Goal: Task Accomplishment & Management: Complete application form

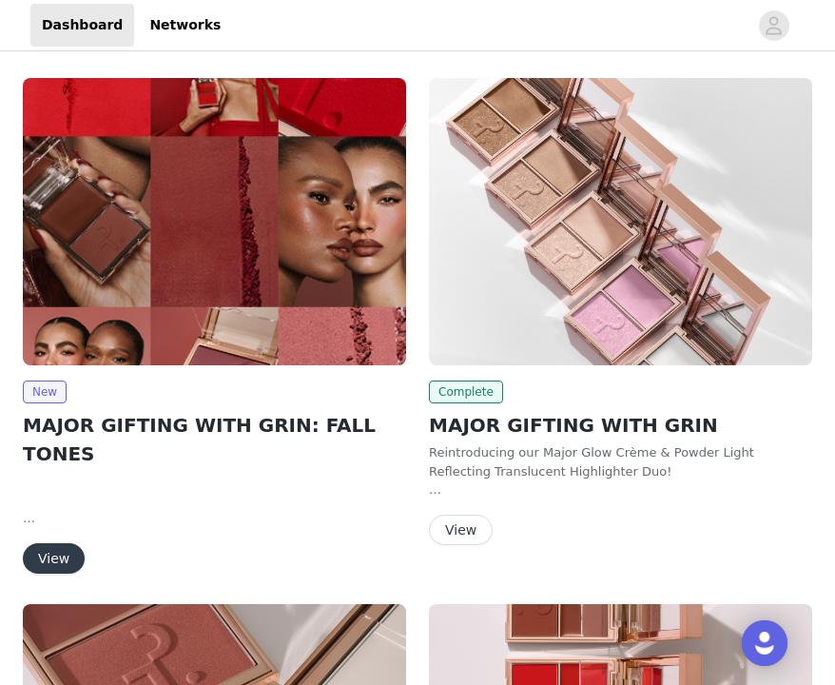
click at [61, 543] on button "View" at bounding box center [54, 558] width 62 height 30
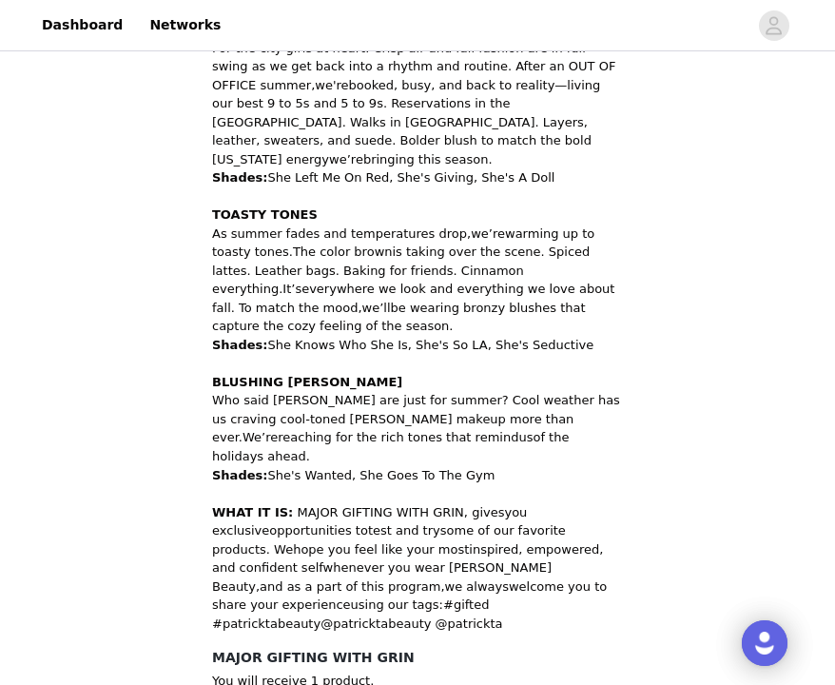
scroll to position [1033, 0]
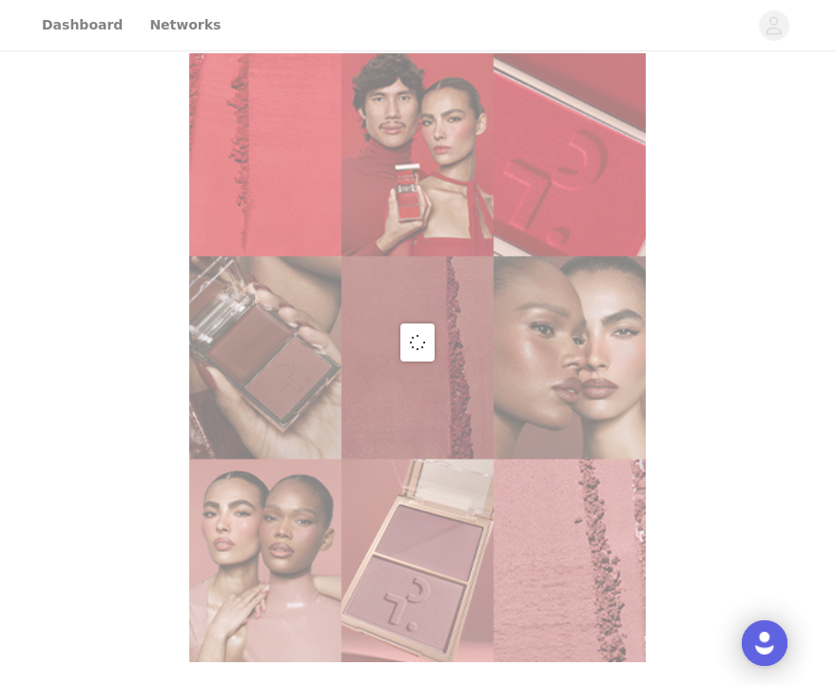
scroll to position [661, 0]
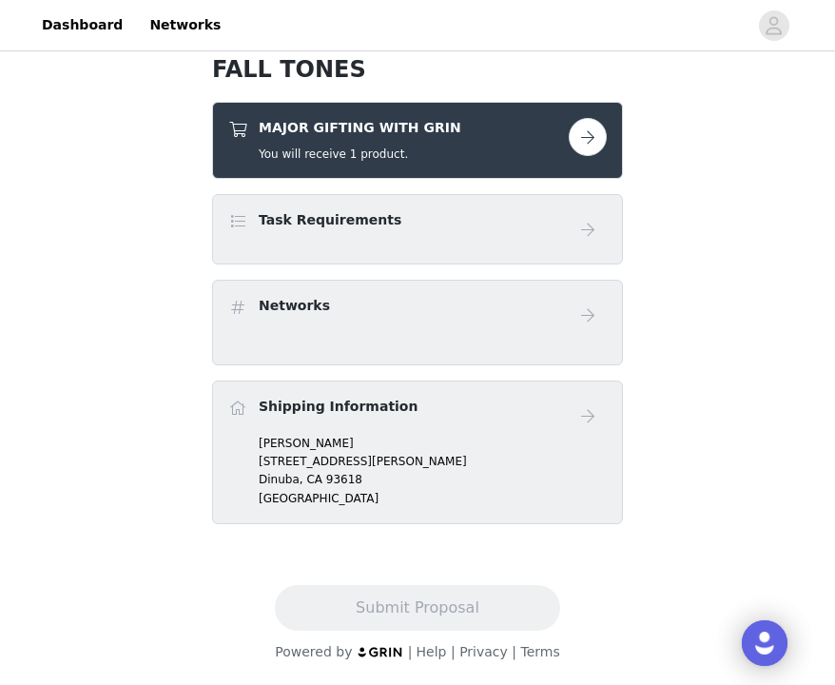
click at [597, 144] on button "button" at bounding box center [588, 137] width 38 height 38
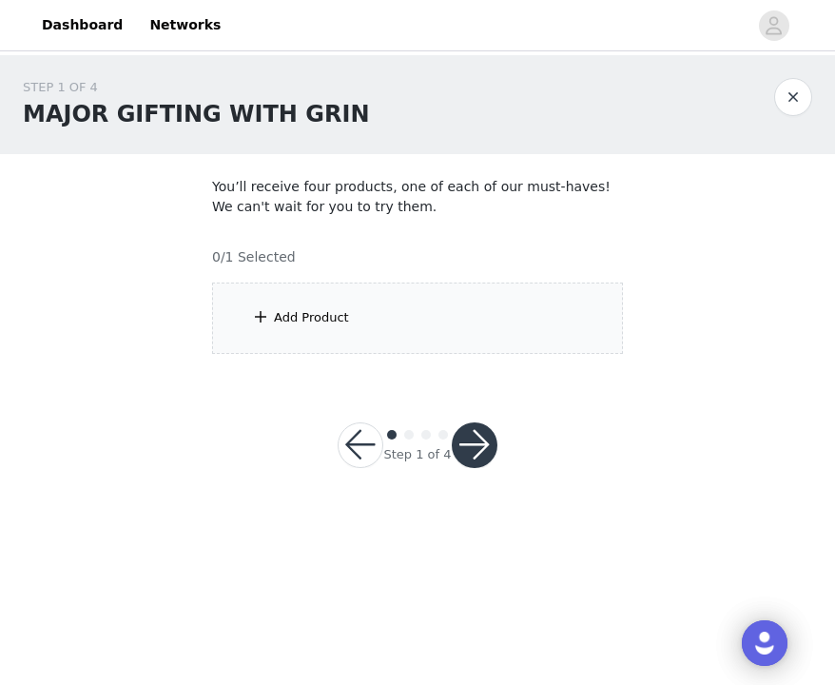
click at [480, 448] on button "button" at bounding box center [475, 446] width 46 height 46
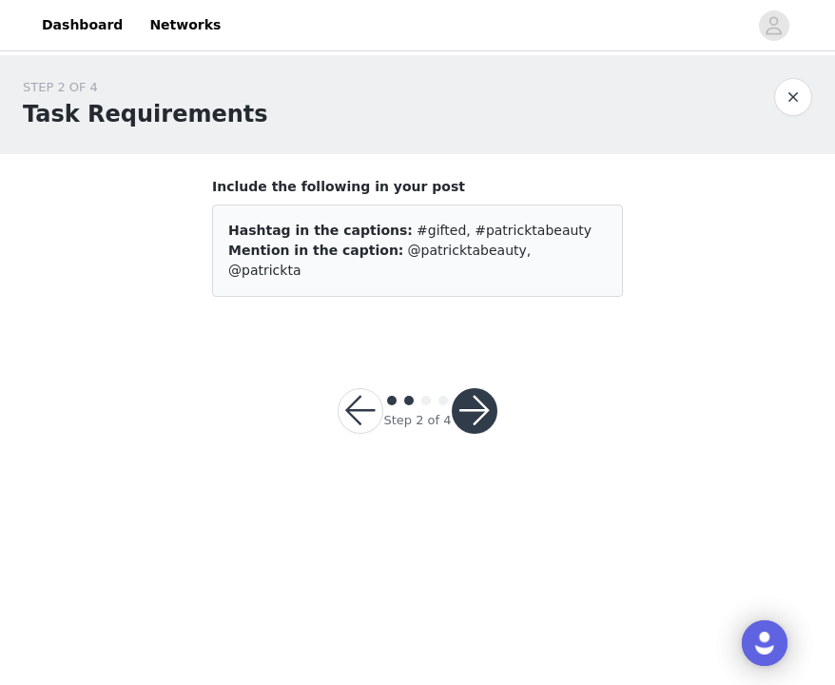
click at [367, 395] on button "button" at bounding box center [361, 411] width 46 height 46
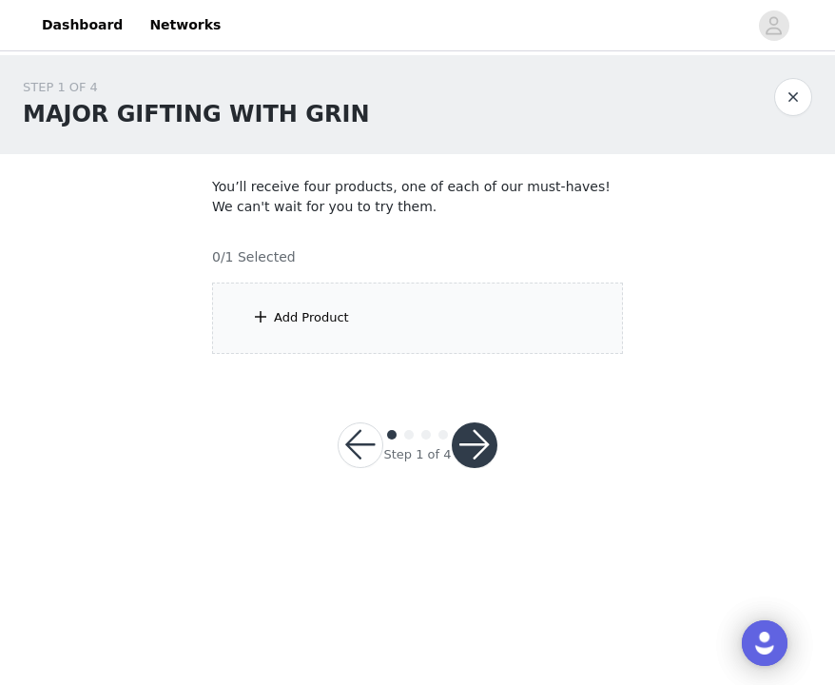
click at [383, 317] on div "Add Product" at bounding box center [417, 318] width 411 height 71
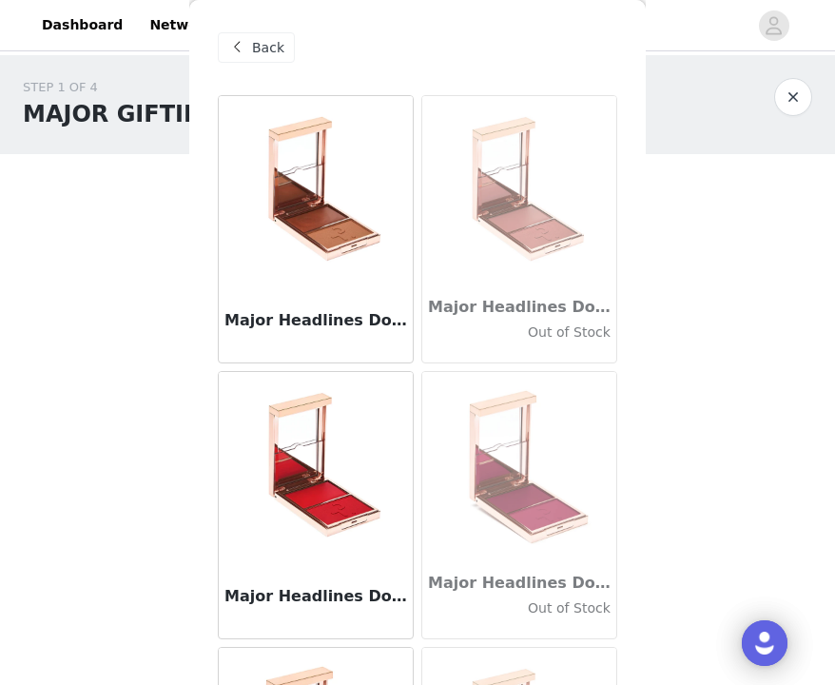
click at [352, 222] on img at bounding box center [316, 191] width 190 height 190
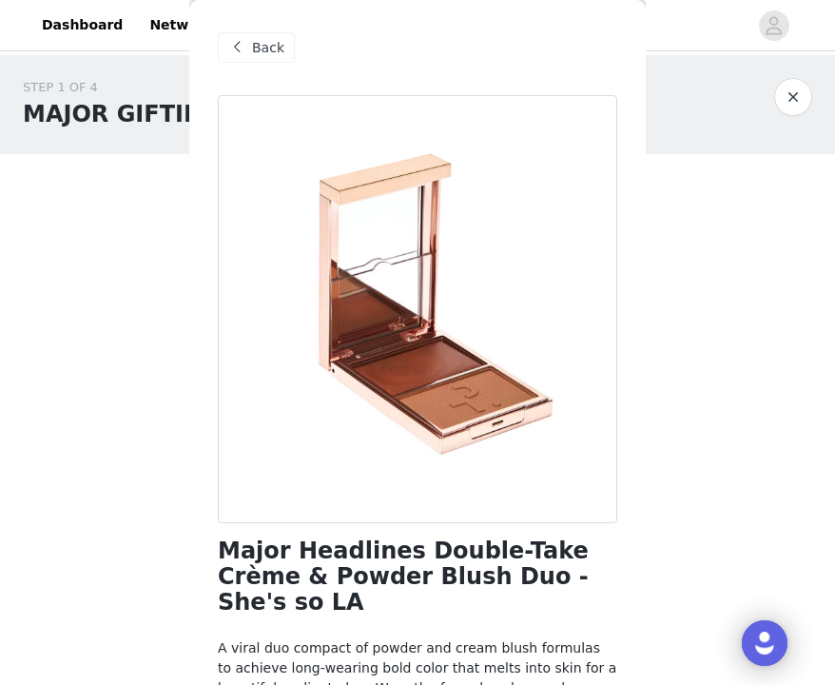
click at [802, 88] on button "button" at bounding box center [794, 97] width 38 height 38
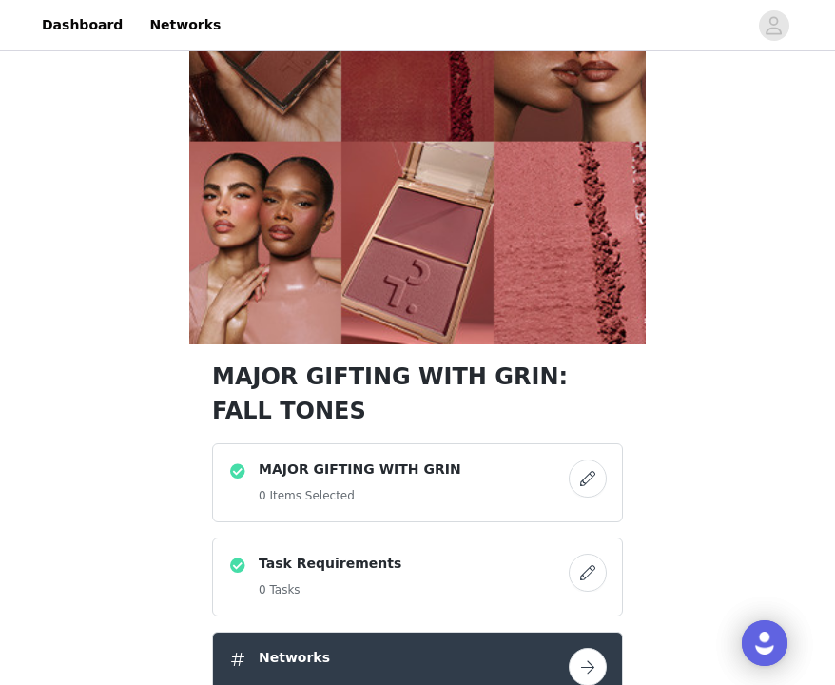
scroll to position [416, 0]
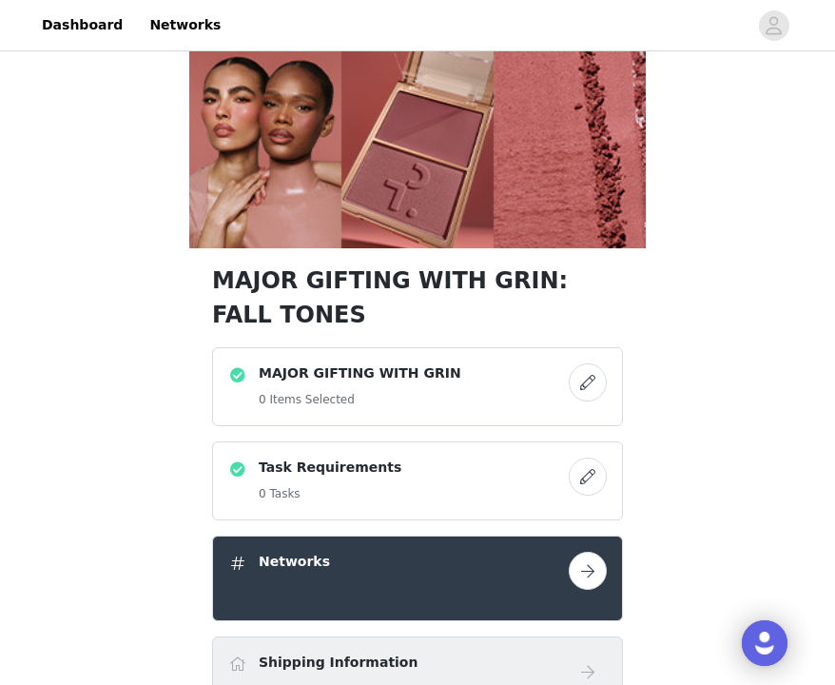
click at [454, 383] on div "MAJOR GIFTING WITH GRIN 0 Items Selected" at bounding box center [398, 387] width 341 height 47
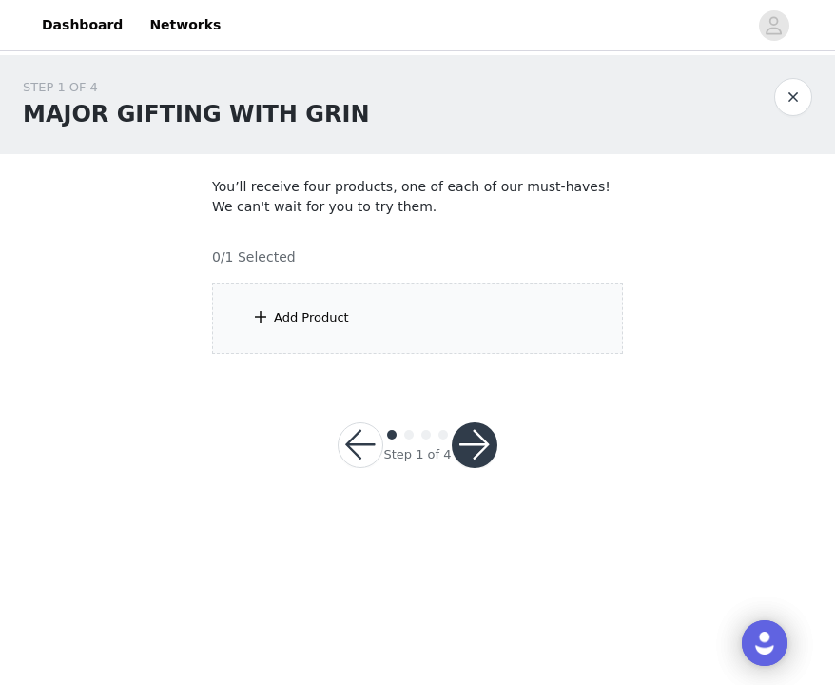
click at [418, 309] on div "Add Product" at bounding box center [417, 318] width 411 height 71
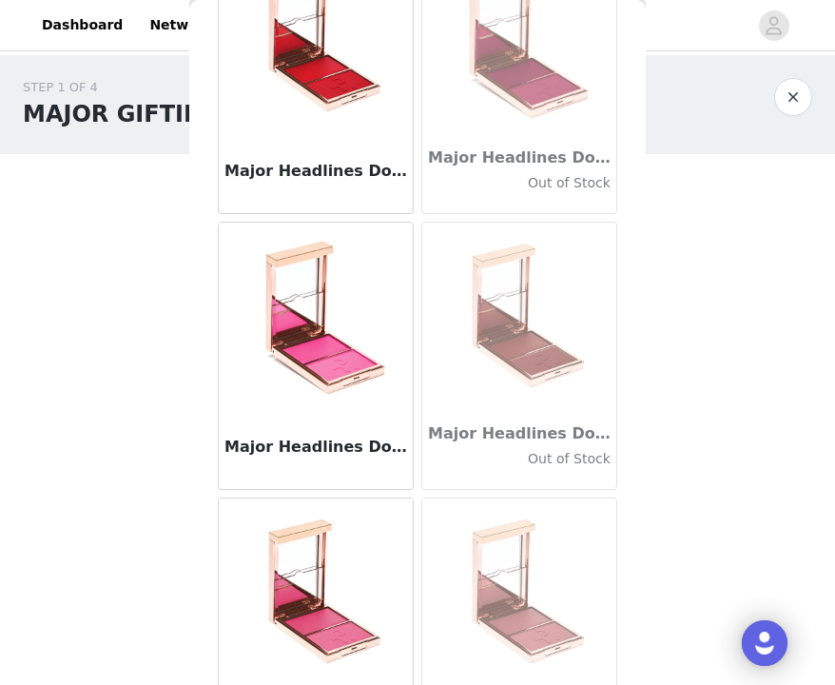
scroll to position [510, 0]
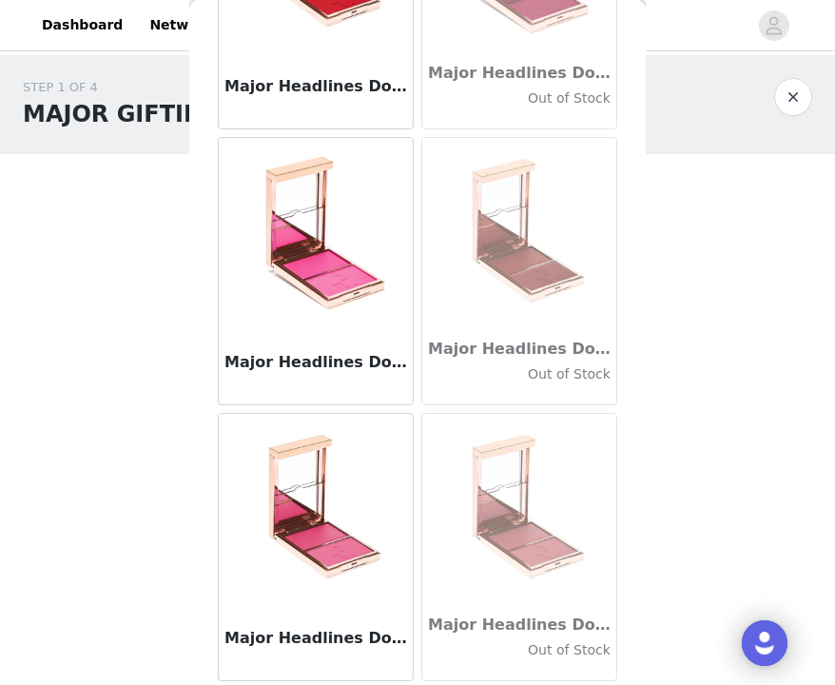
click at [347, 527] on img at bounding box center [316, 509] width 190 height 190
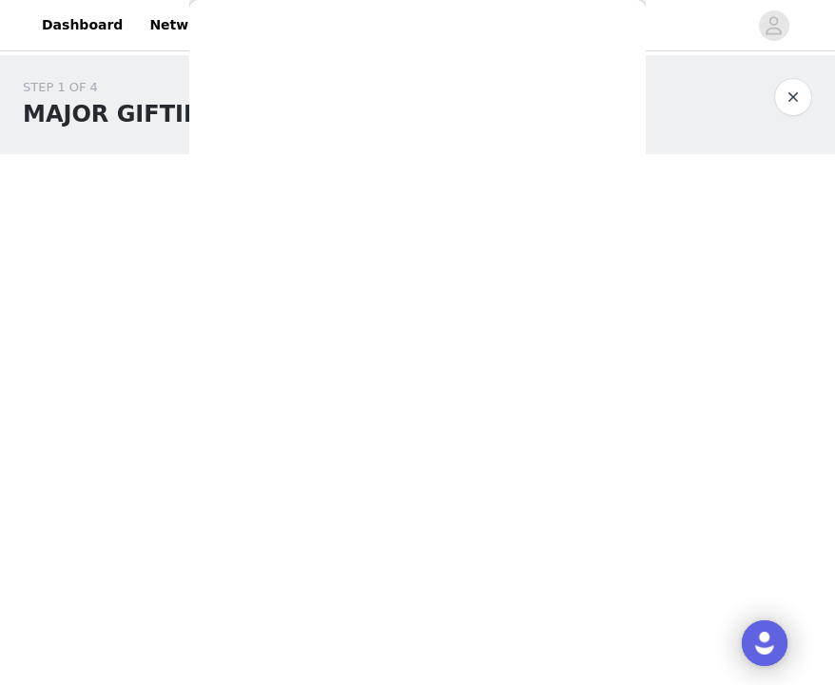
scroll to position [108, 0]
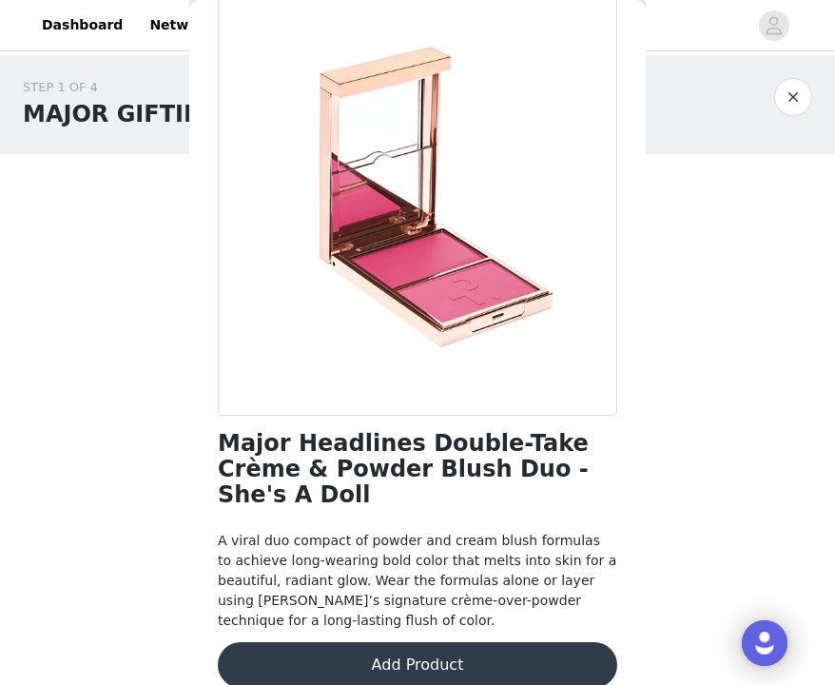
click at [471, 646] on button "Add Product" at bounding box center [418, 665] width 400 height 46
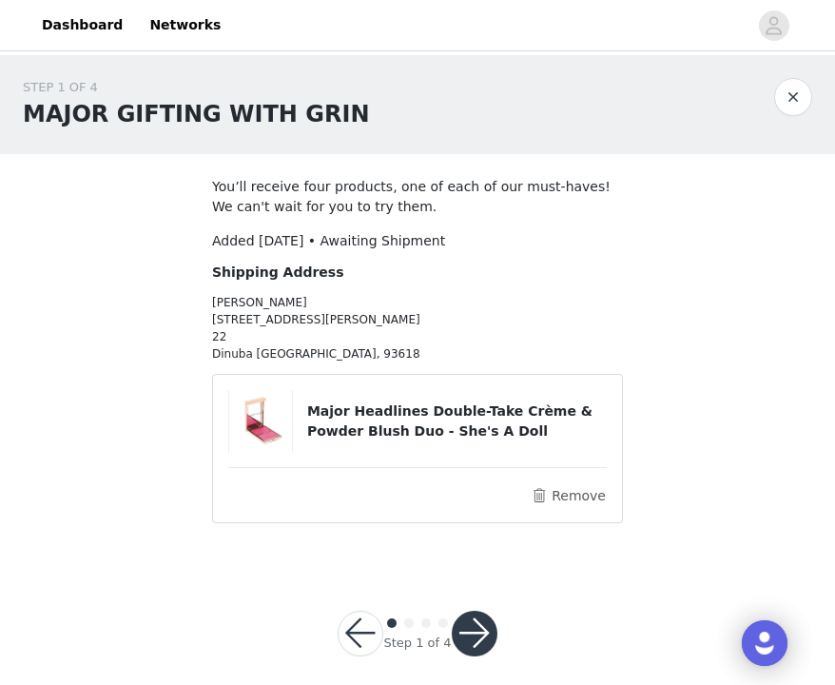
click at [482, 635] on button "button" at bounding box center [475, 634] width 46 height 46
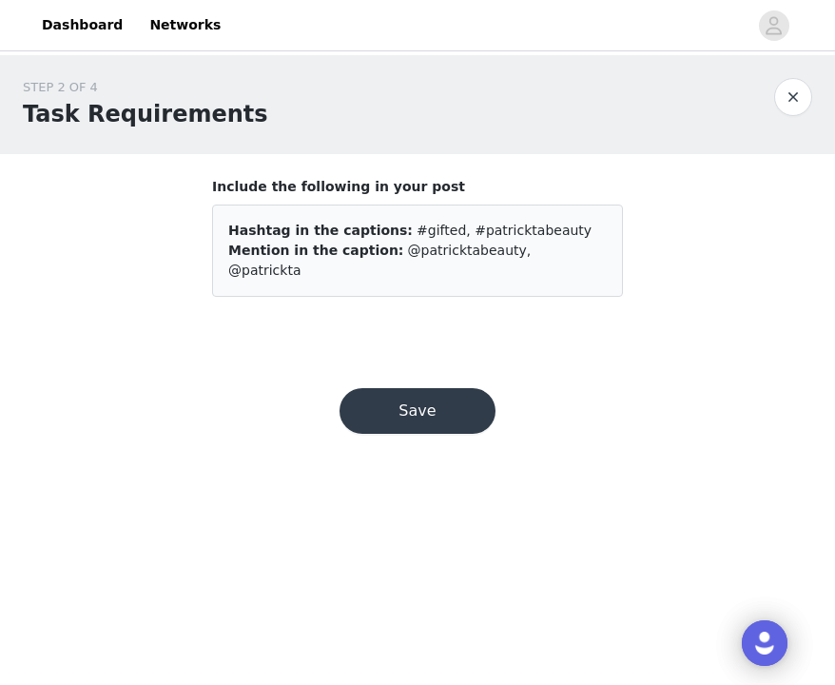
click at [450, 402] on button "Save" at bounding box center [418, 411] width 156 height 46
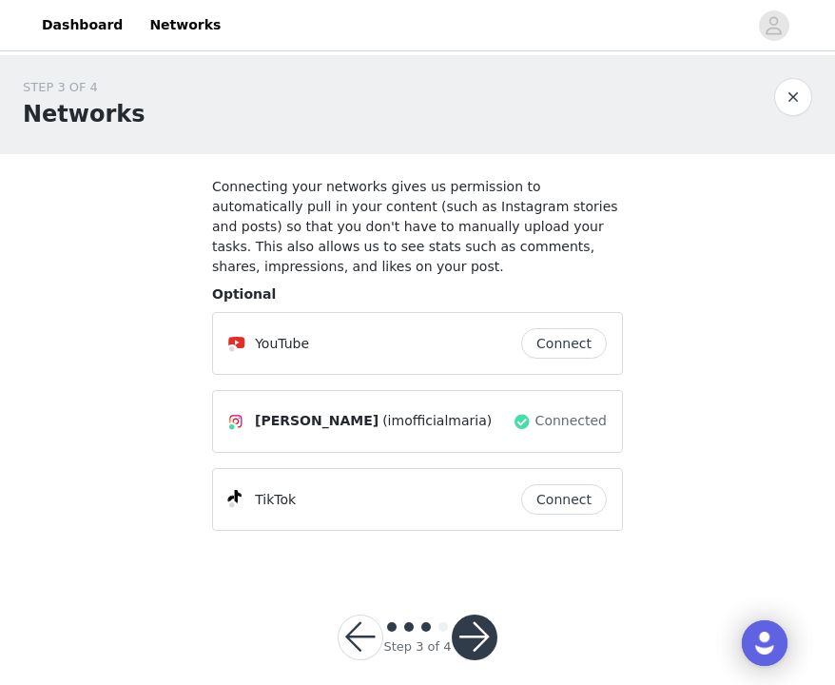
scroll to position [20, 0]
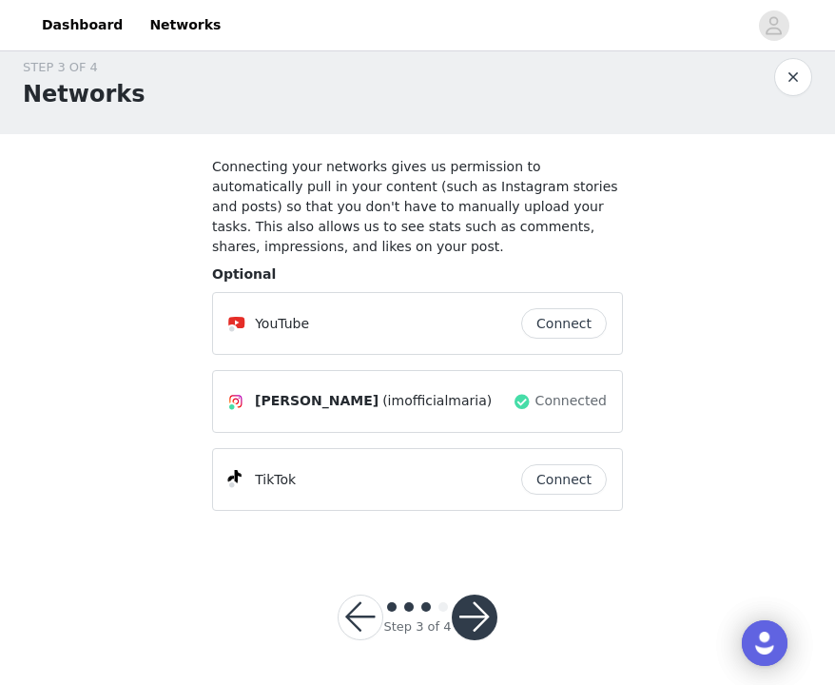
click at [484, 612] on button "button" at bounding box center [475, 618] width 46 height 46
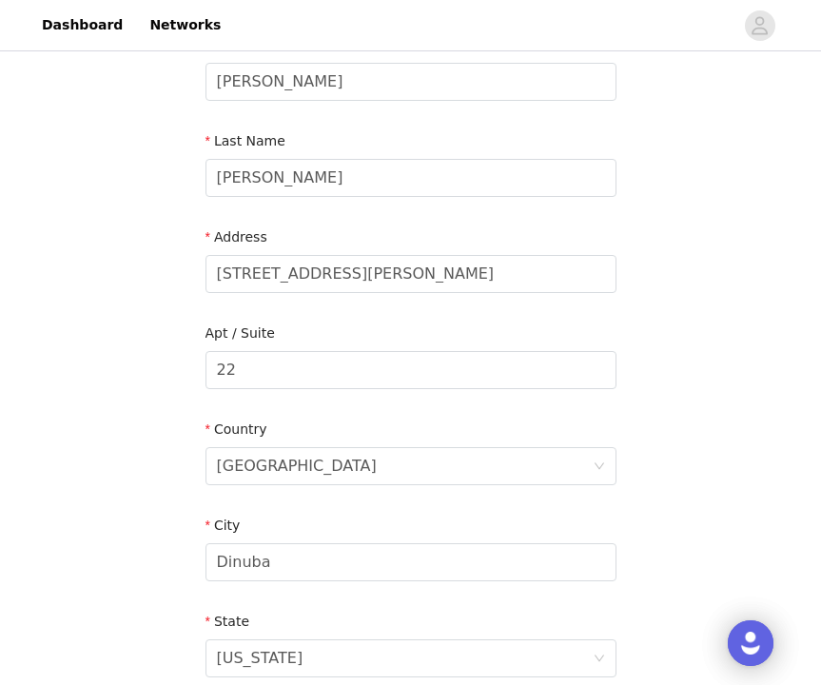
scroll to position [612, 0]
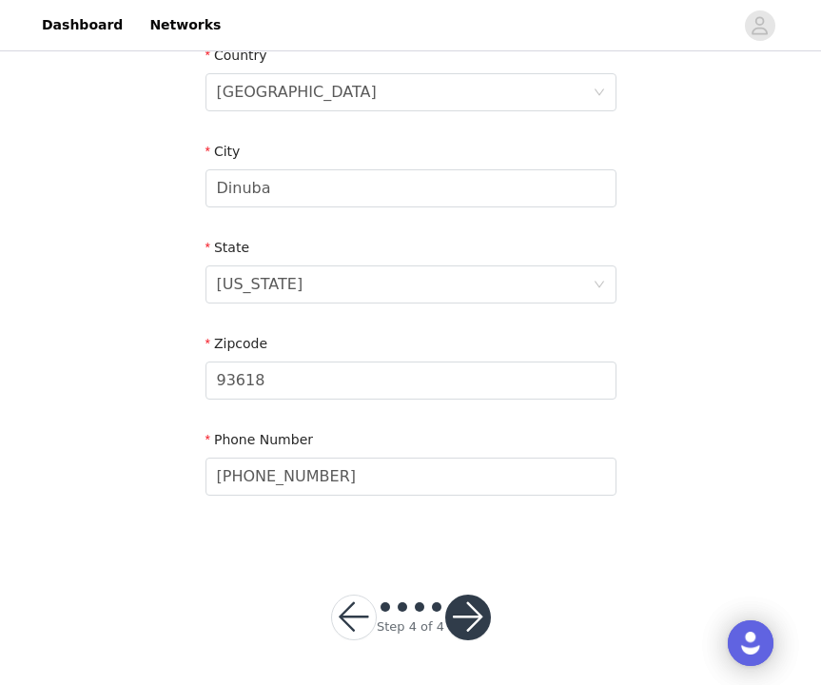
click at [359, 615] on button "button" at bounding box center [354, 618] width 46 height 46
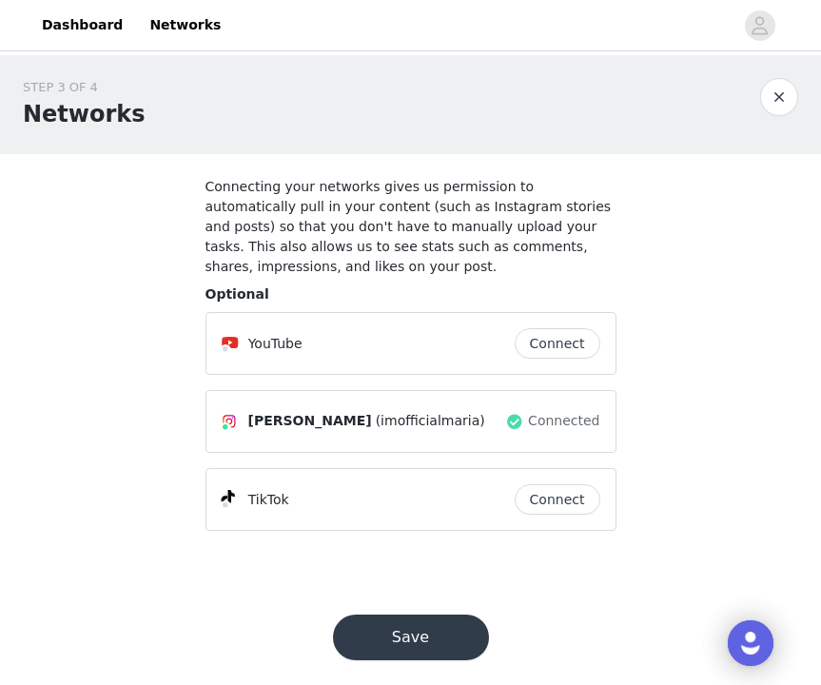
click at [782, 108] on button "button" at bounding box center [779, 97] width 38 height 38
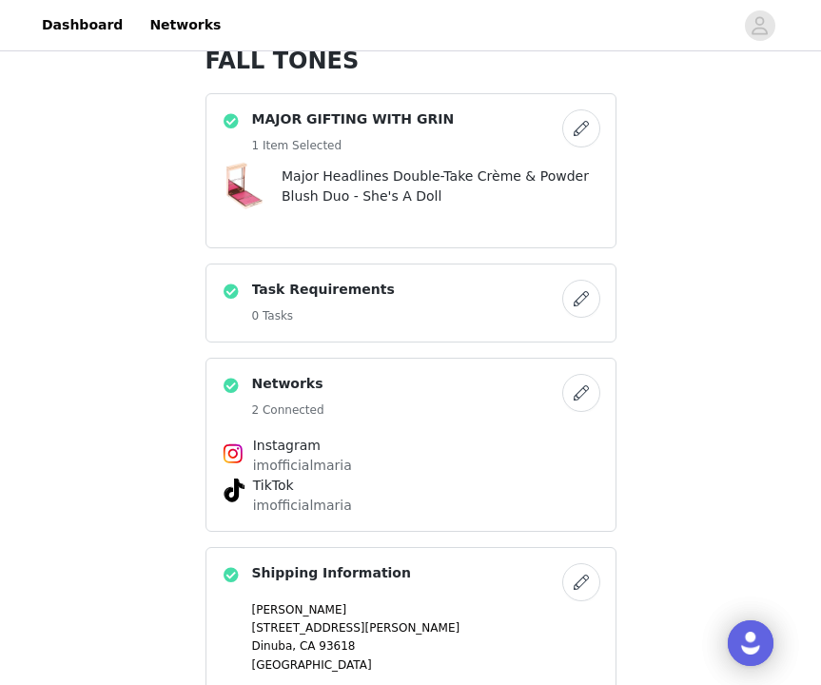
scroll to position [671, 0]
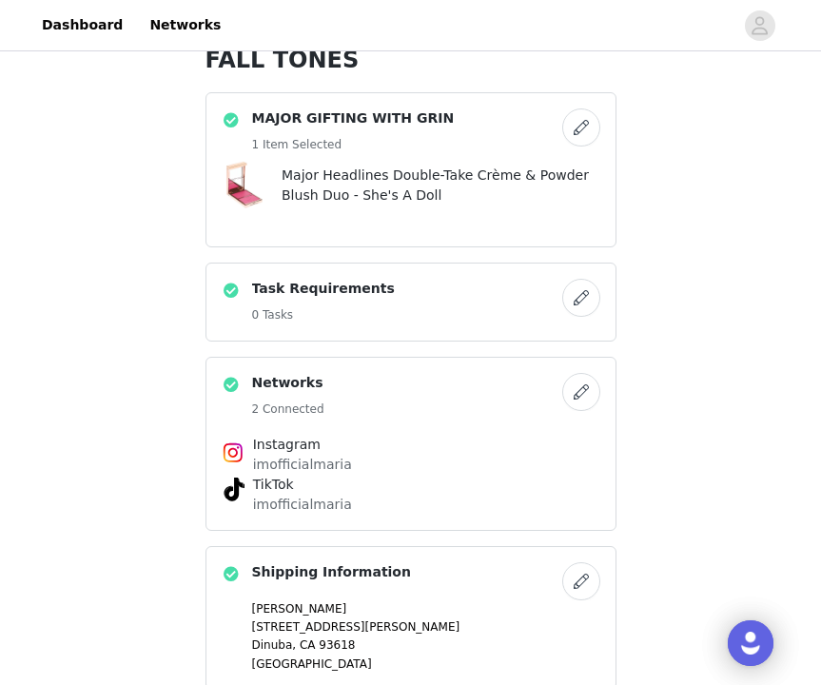
click at [584, 126] on button "button" at bounding box center [581, 127] width 38 height 38
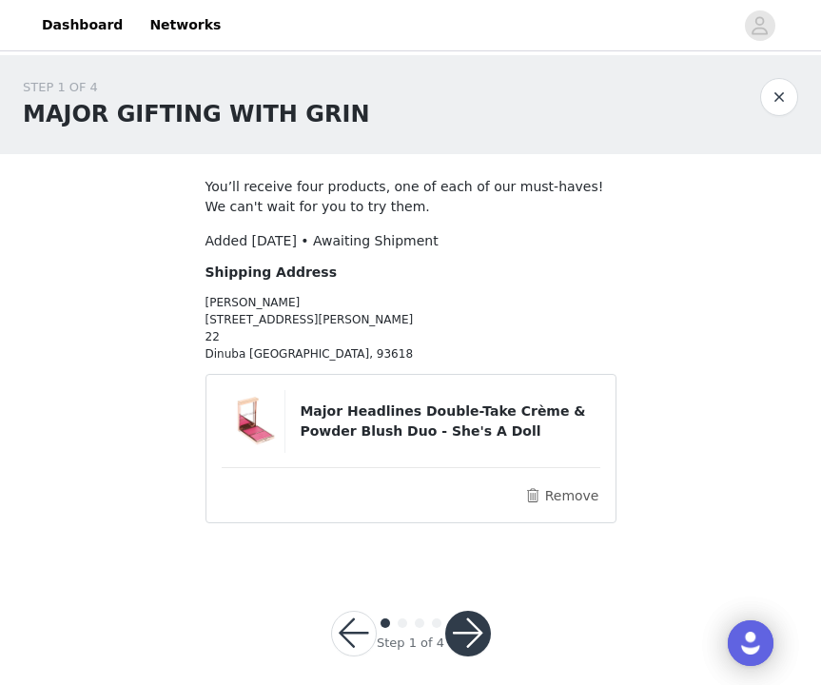
scroll to position [16, 0]
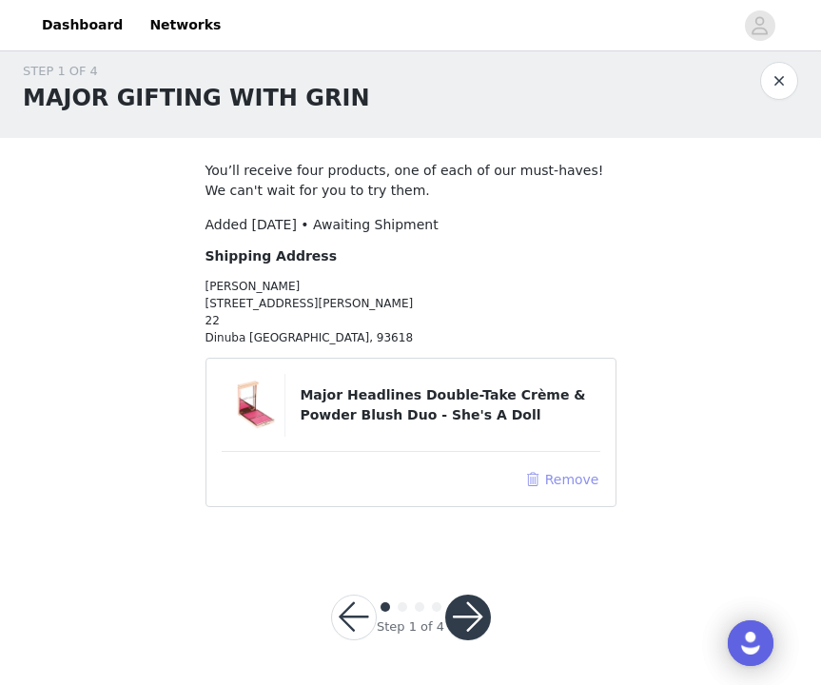
click at [546, 481] on button "Remove" at bounding box center [561, 479] width 76 height 23
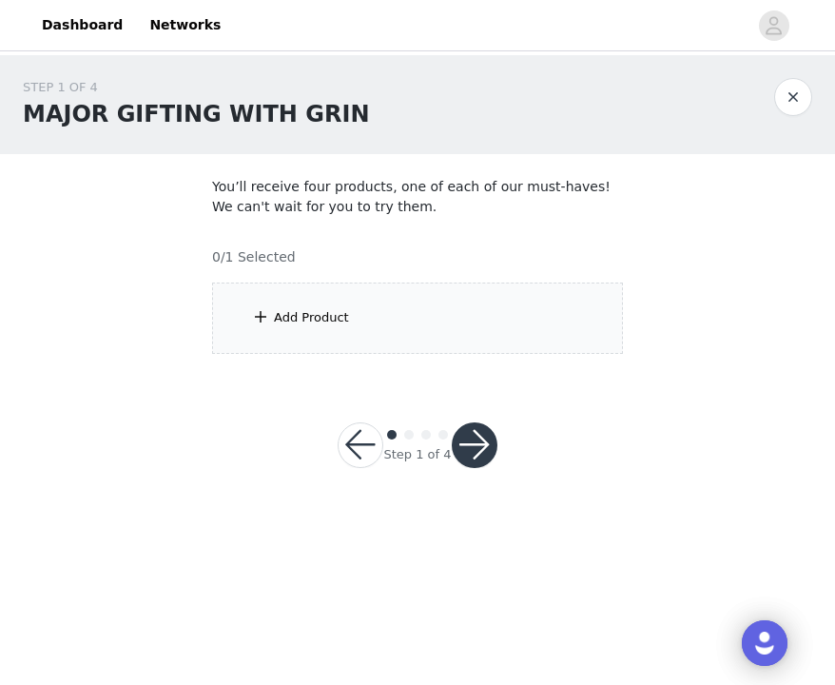
click at [786, 101] on button "button" at bounding box center [794, 97] width 38 height 38
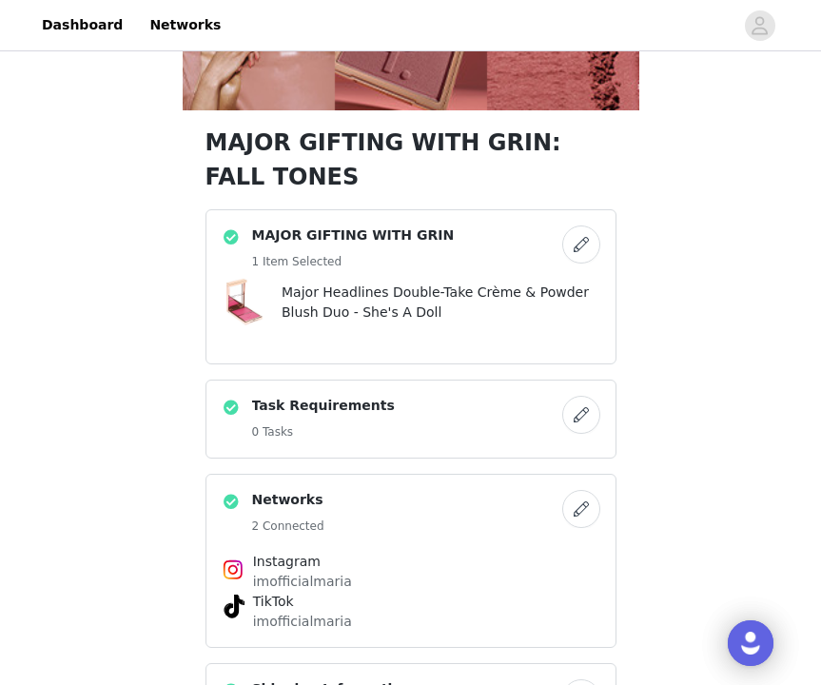
scroll to position [611, 0]
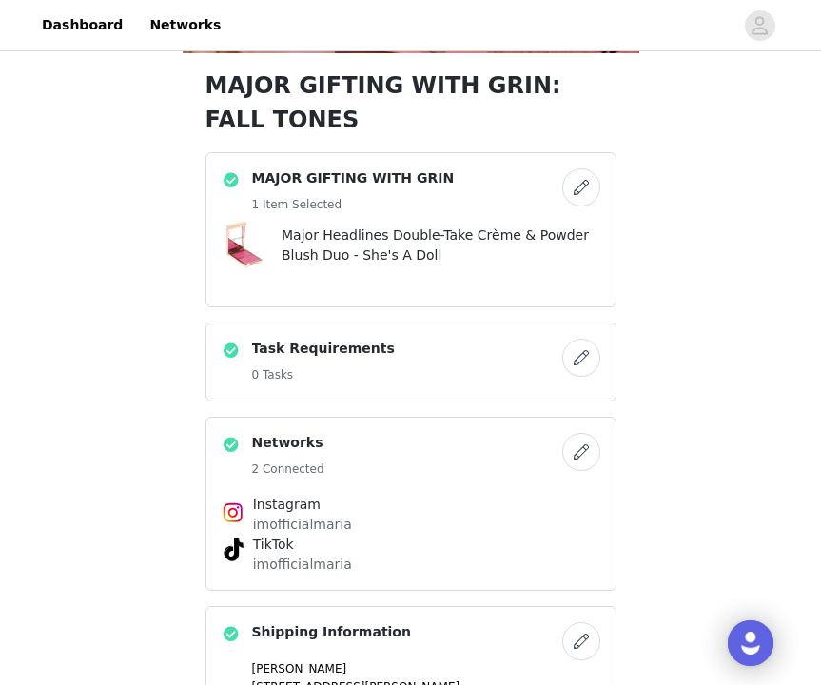
click at [590, 187] on button "button" at bounding box center [581, 187] width 38 height 38
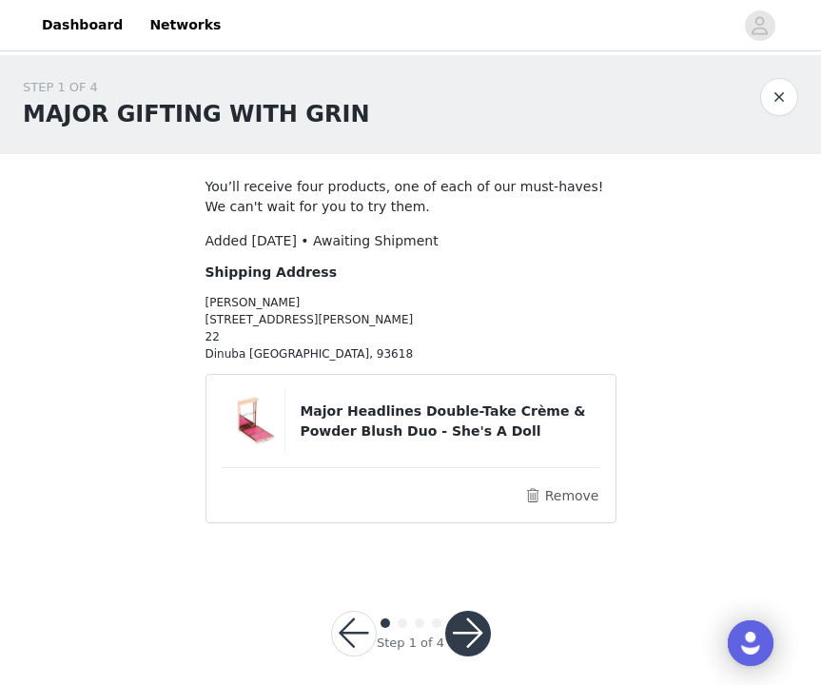
scroll to position [16, 0]
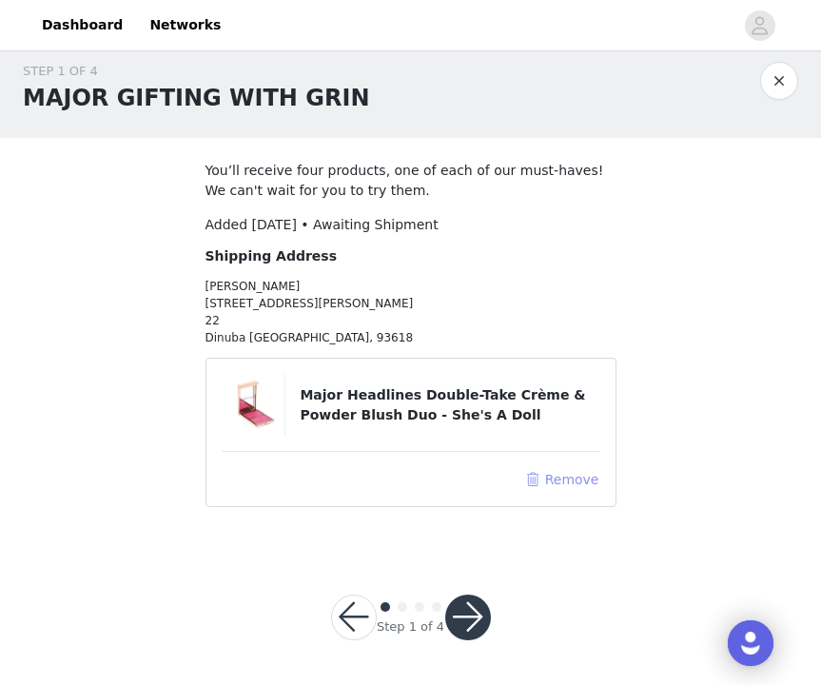
click at [553, 482] on button "Remove" at bounding box center [561, 479] width 76 height 23
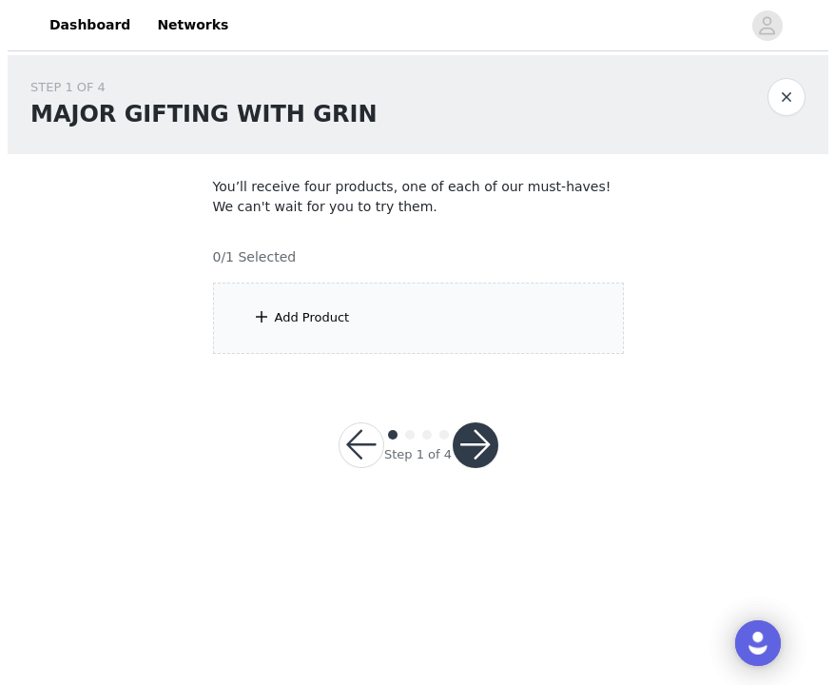
scroll to position [0, 0]
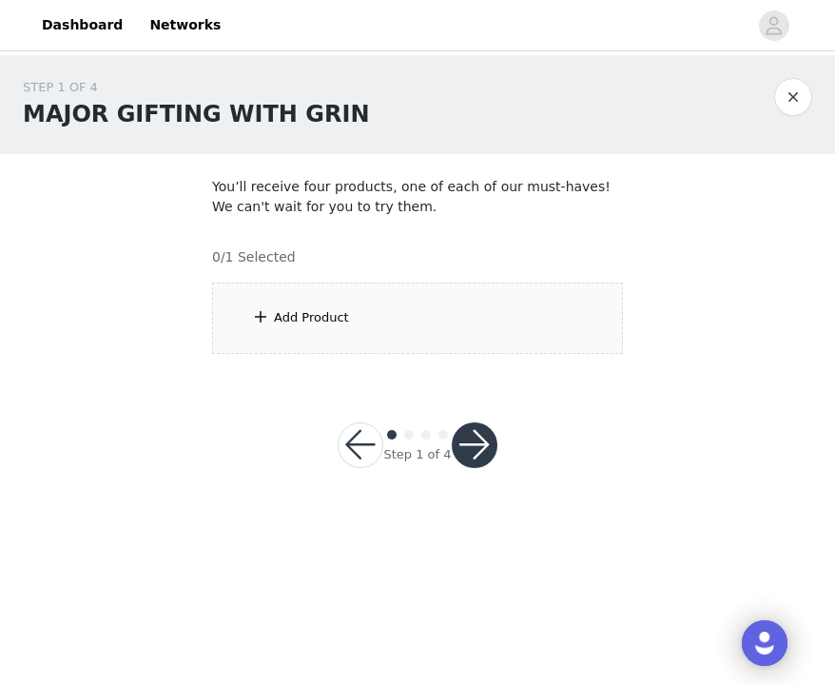
click at [397, 306] on div "Add Product" at bounding box center [417, 318] width 411 height 71
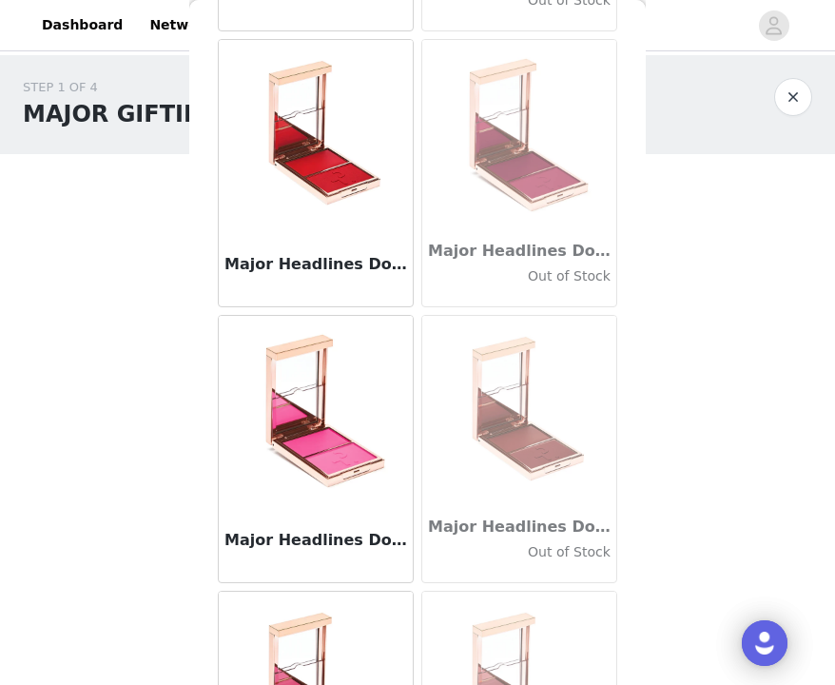
scroll to position [510, 0]
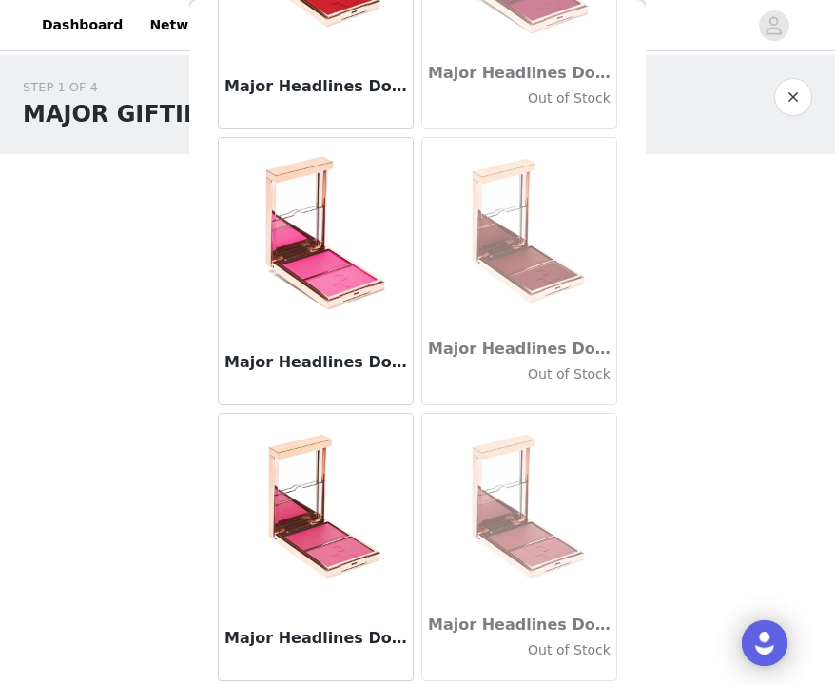
click at [351, 288] on img at bounding box center [316, 233] width 190 height 190
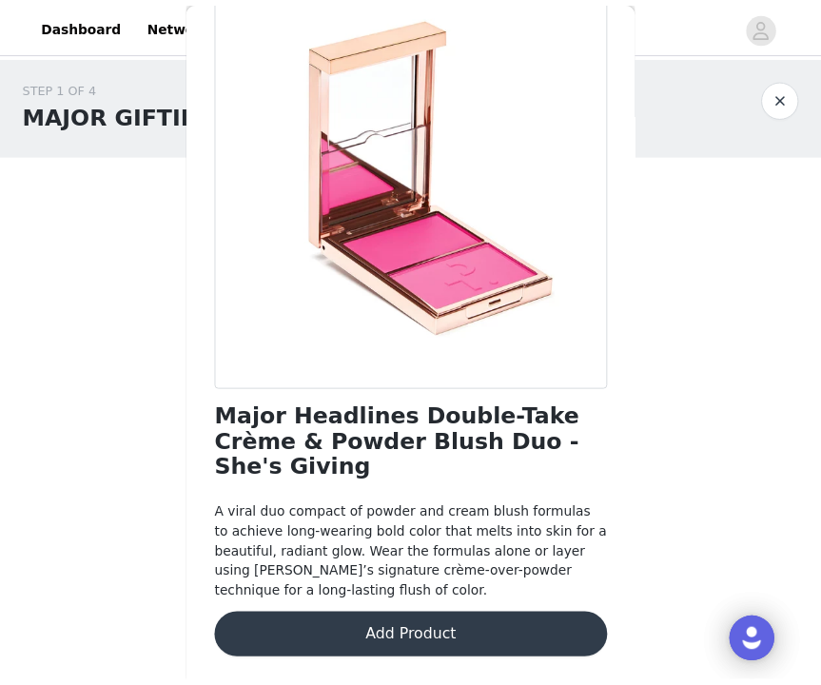
scroll to position [108, 0]
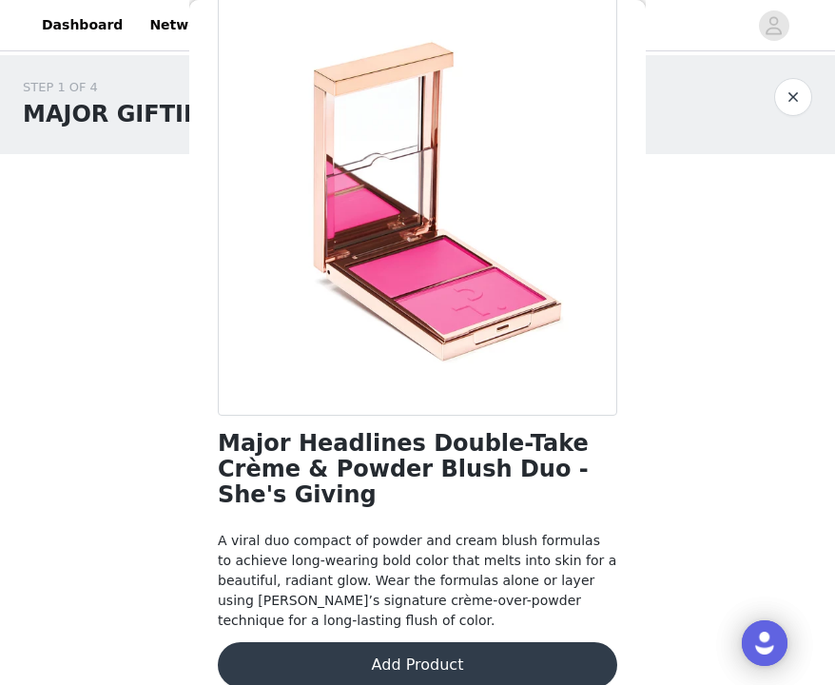
click at [787, 97] on button "button" at bounding box center [794, 97] width 38 height 38
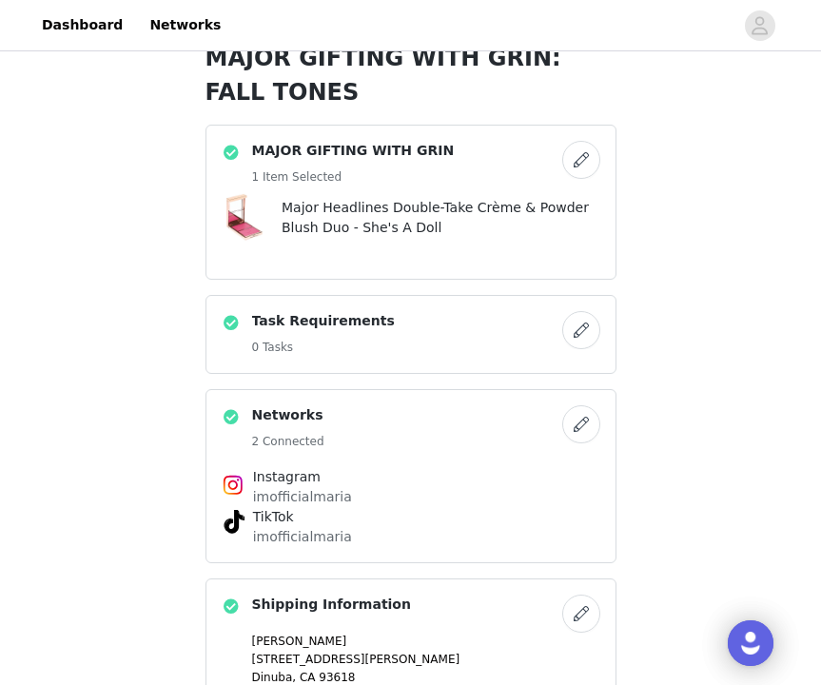
scroll to position [638, 0]
click at [584, 165] on button "button" at bounding box center [581, 161] width 38 height 38
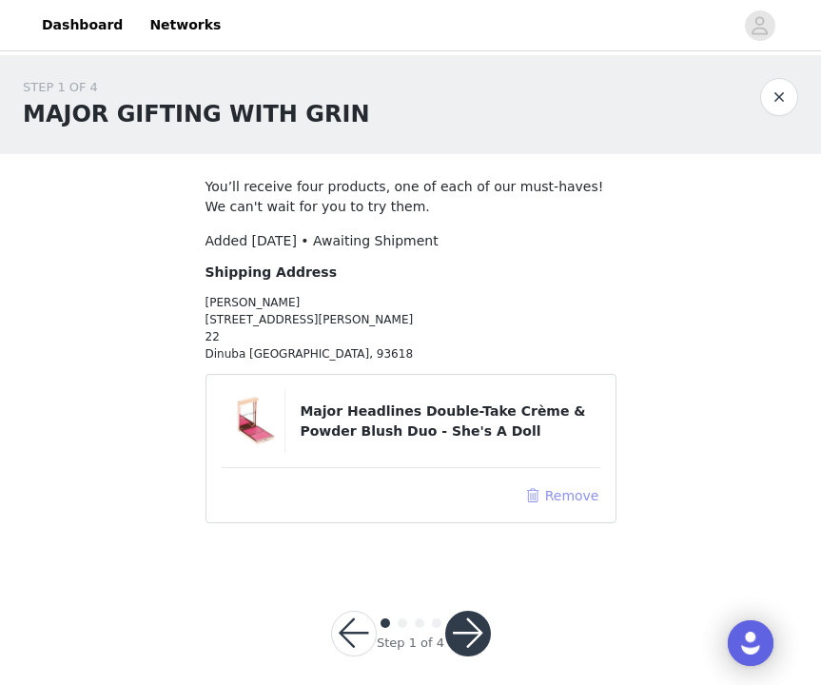
click at [569, 494] on button "Remove" at bounding box center [561, 495] width 76 height 23
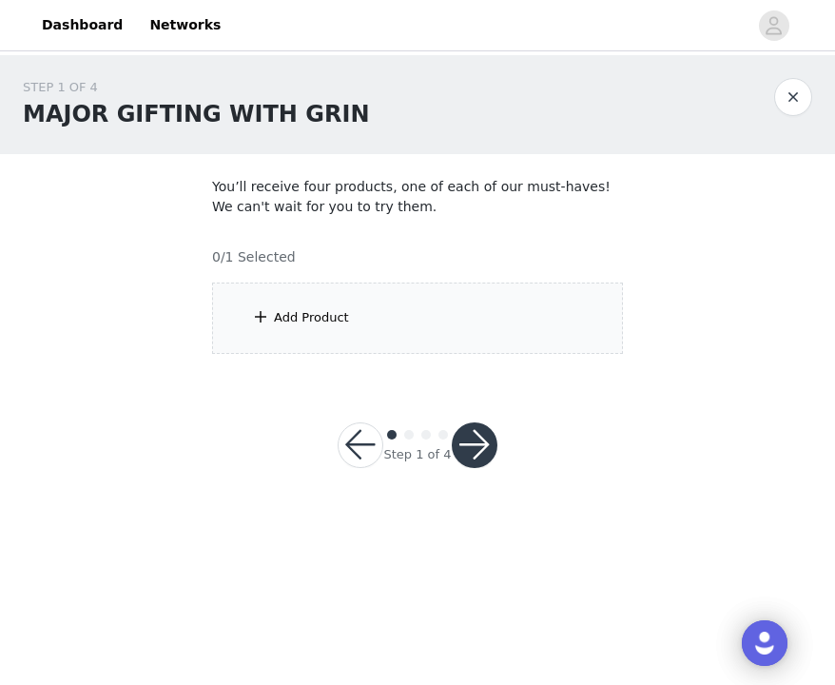
click at [452, 336] on div "Add Product" at bounding box center [417, 318] width 411 height 71
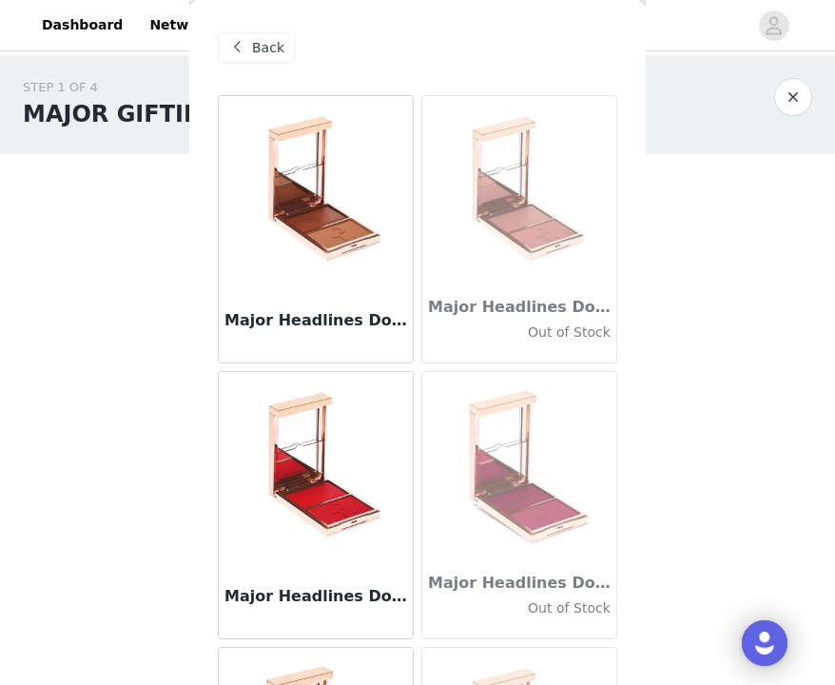
scroll to position [510, 0]
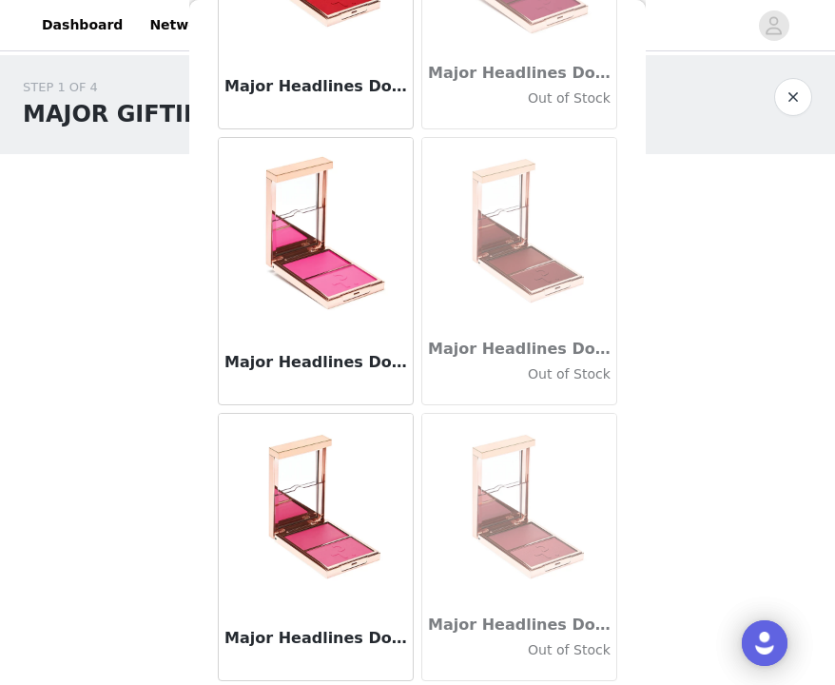
click at [325, 588] on img at bounding box center [316, 509] width 190 height 190
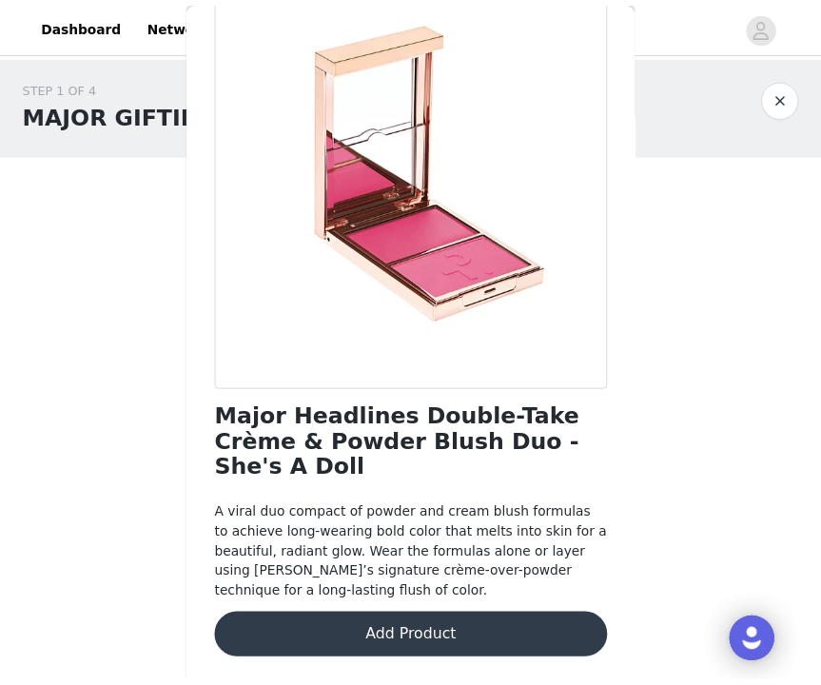
scroll to position [108, 0]
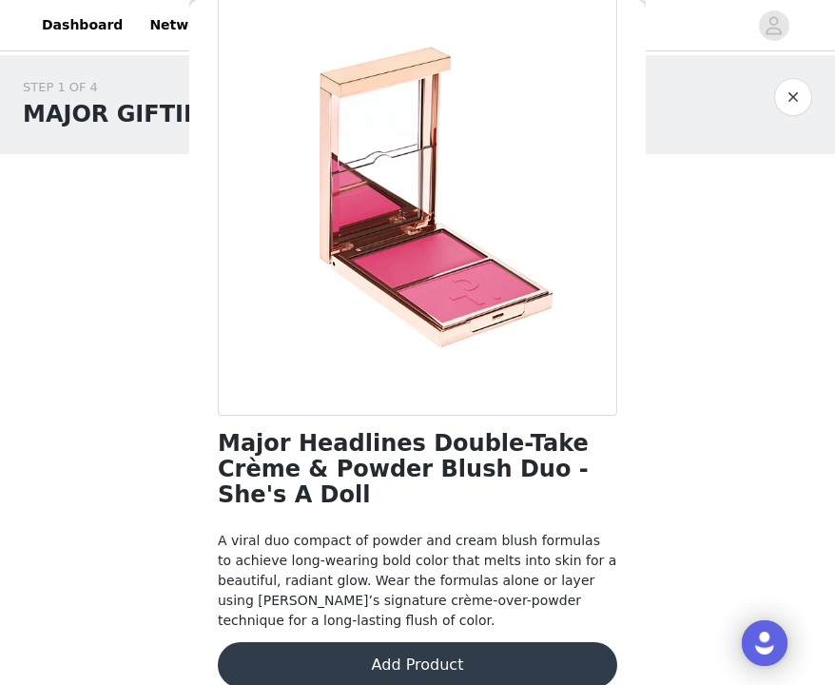
click at [395, 642] on button "Add Product" at bounding box center [418, 665] width 400 height 46
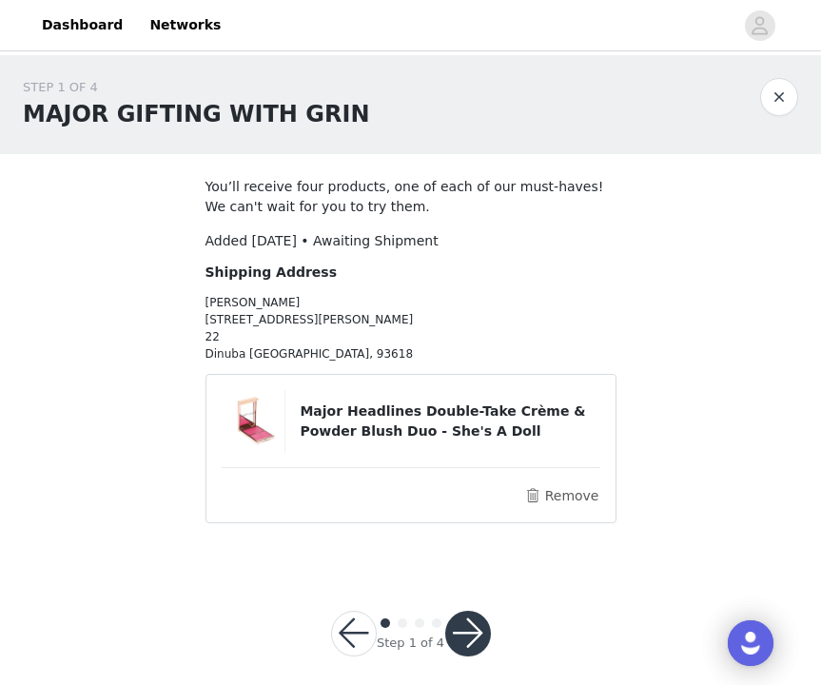
click at [475, 633] on button "button" at bounding box center [468, 634] width 46 height 46
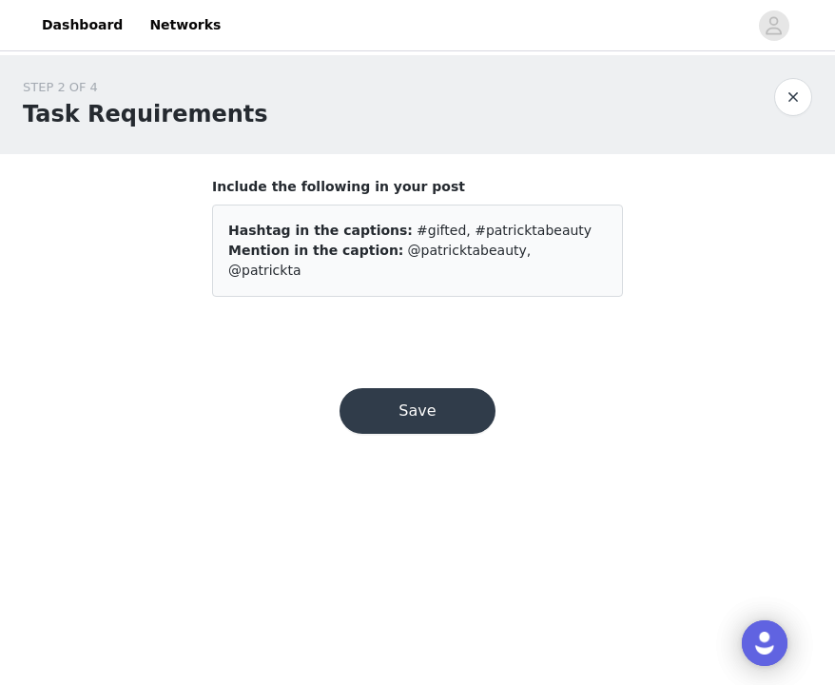
click at [457, 401] on button "Save" at bounding box center [418, 411] width 156 height 46
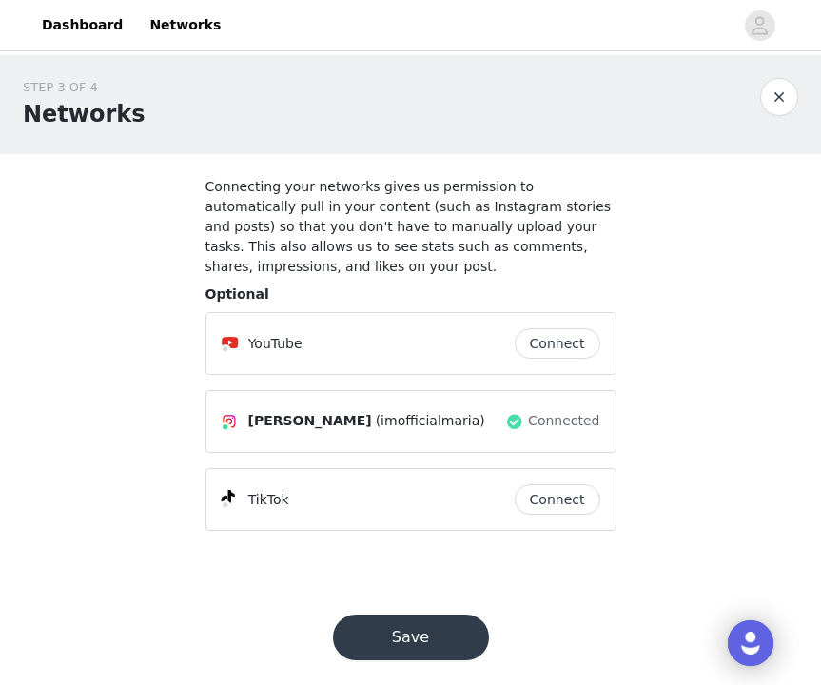
scroll to position [20, 0]
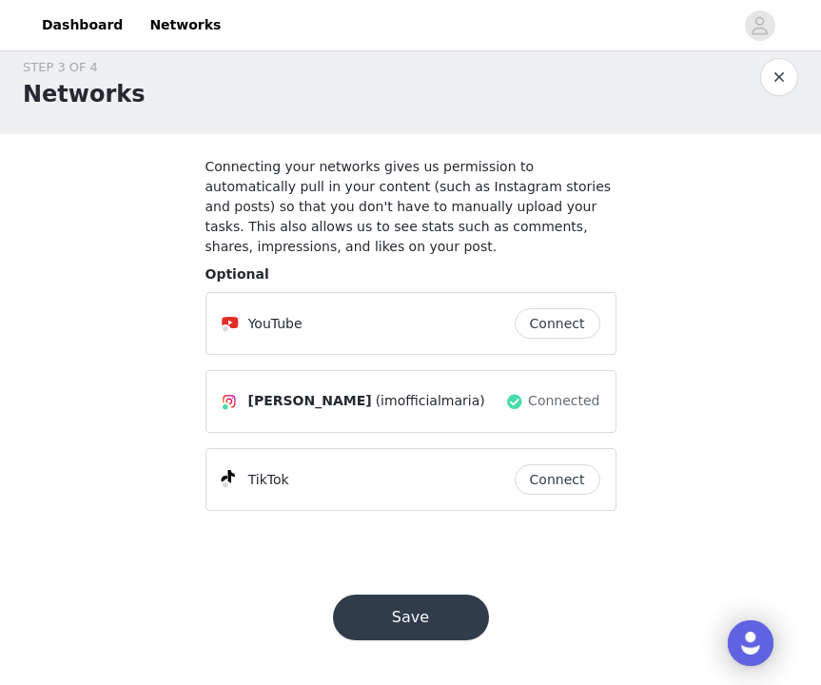
click at [432, 611] on button "Save" at bounding box center [411, 618] width 156 height 46
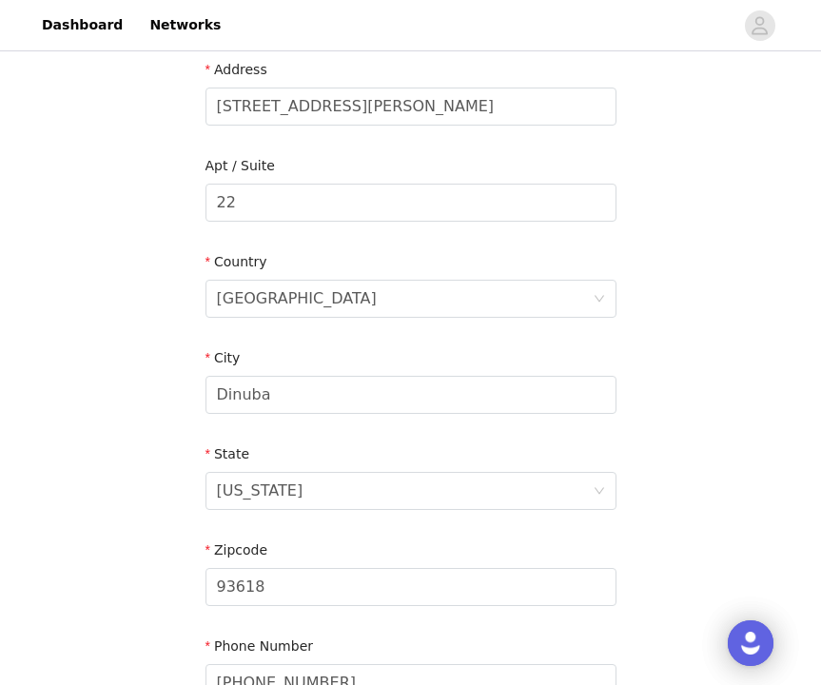
scroll to position [612, 0]
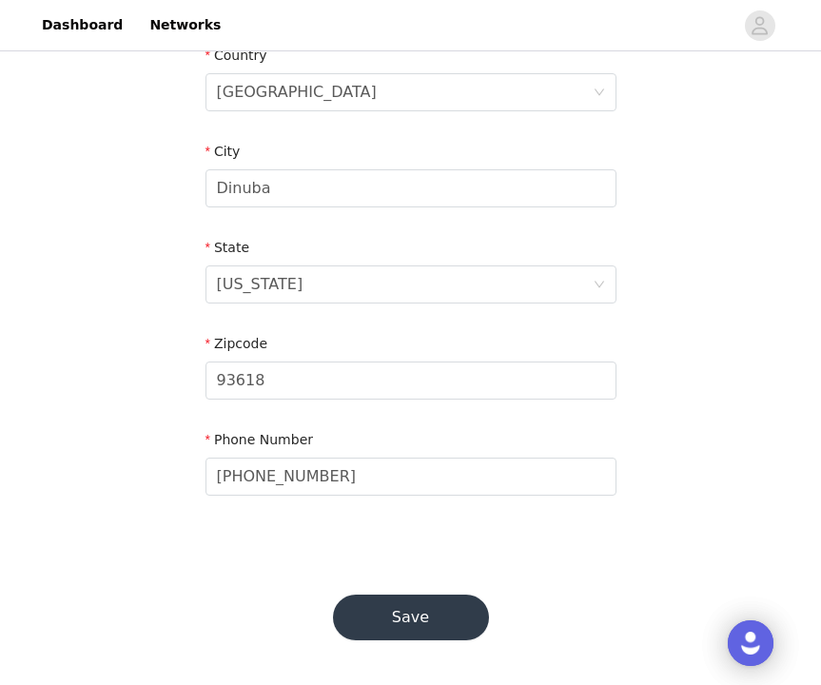
click at [430, 617] on button "Save" at bounding box center [411, 618] width 156 height 46
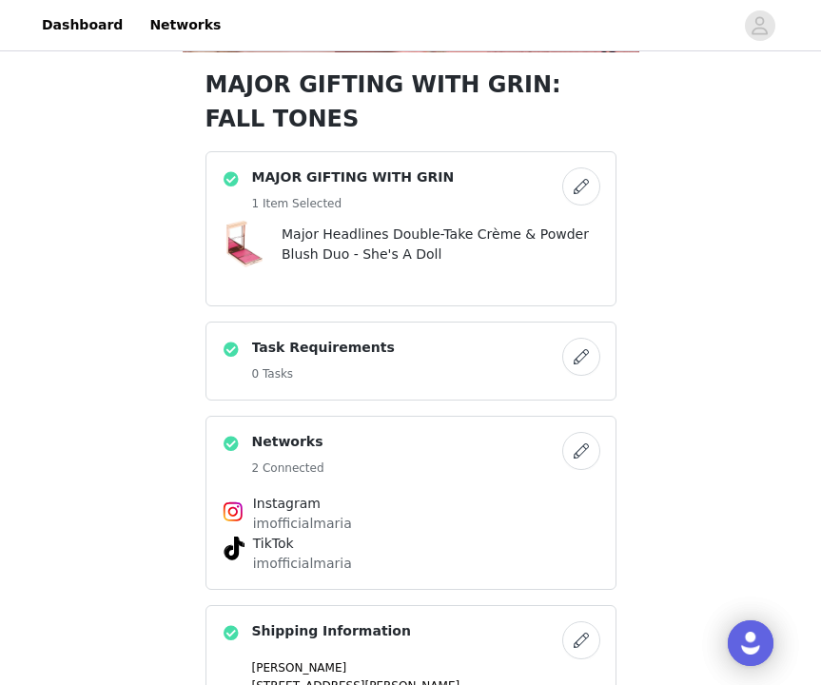
scroll to position [836, 0]
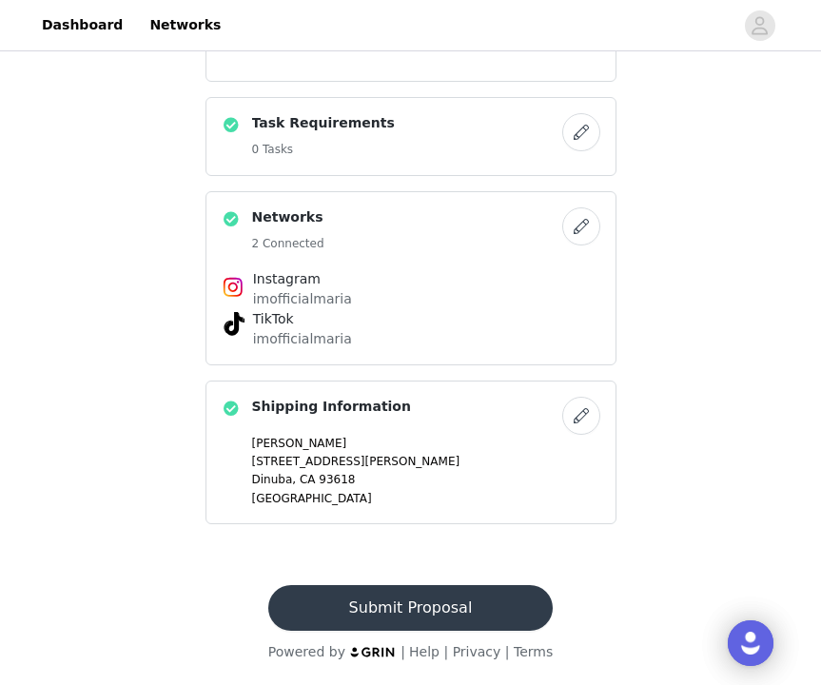
click at [440, 602] on button "Submit Proposal" at bounding box center [410, 608] width 285 height 46
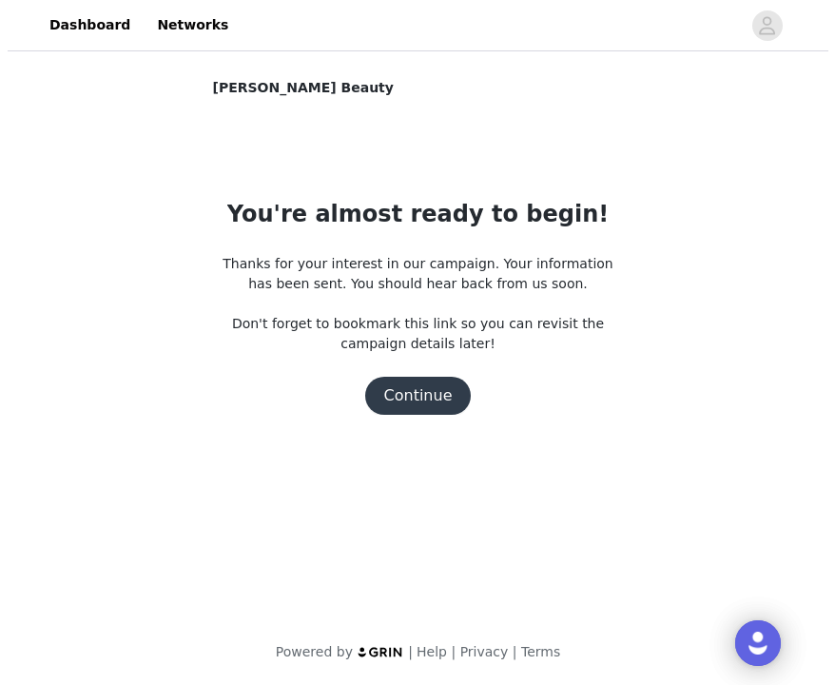
scroll to position [0, 0]
click at [410, 397] on button "Continue" at bounding box center [417, 396] width 107 height 38
